Goal: Task Accomplishment & Management: Use online tool/utility

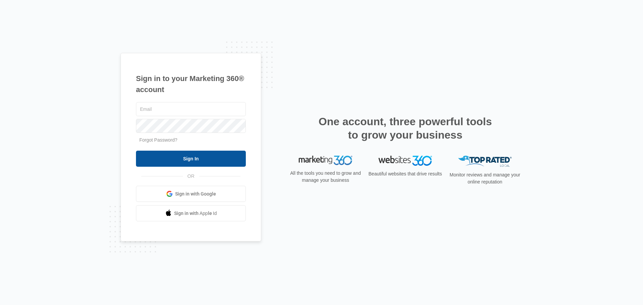
type input "[EMAIL_ADDRESS][DOMAIN_NAME]"
click at [189, 157] on input "Sign In" at bounding box center [191, 159] width 110 height 16
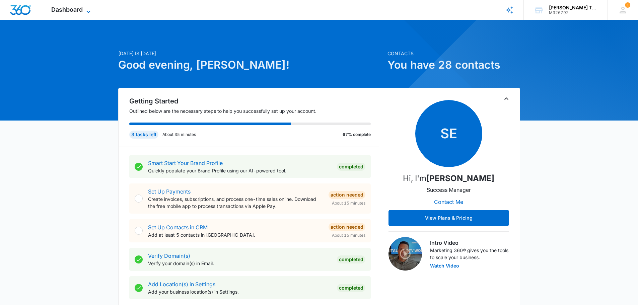
click at [91, 13] on icon at bounding box center [88, 12] width 8 height 8
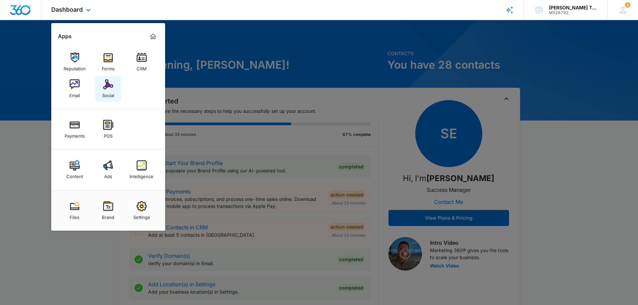
click at [106, 90] on div "Social" at bounding box center [108, 93] width 12 height 9
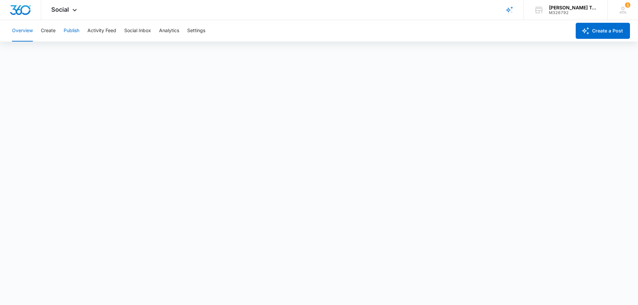
click at [75, 30] on button "Publish" at bounding box center [72, 30] width 16 height 21
